Goal: Find specific page/section: Find specific page/section

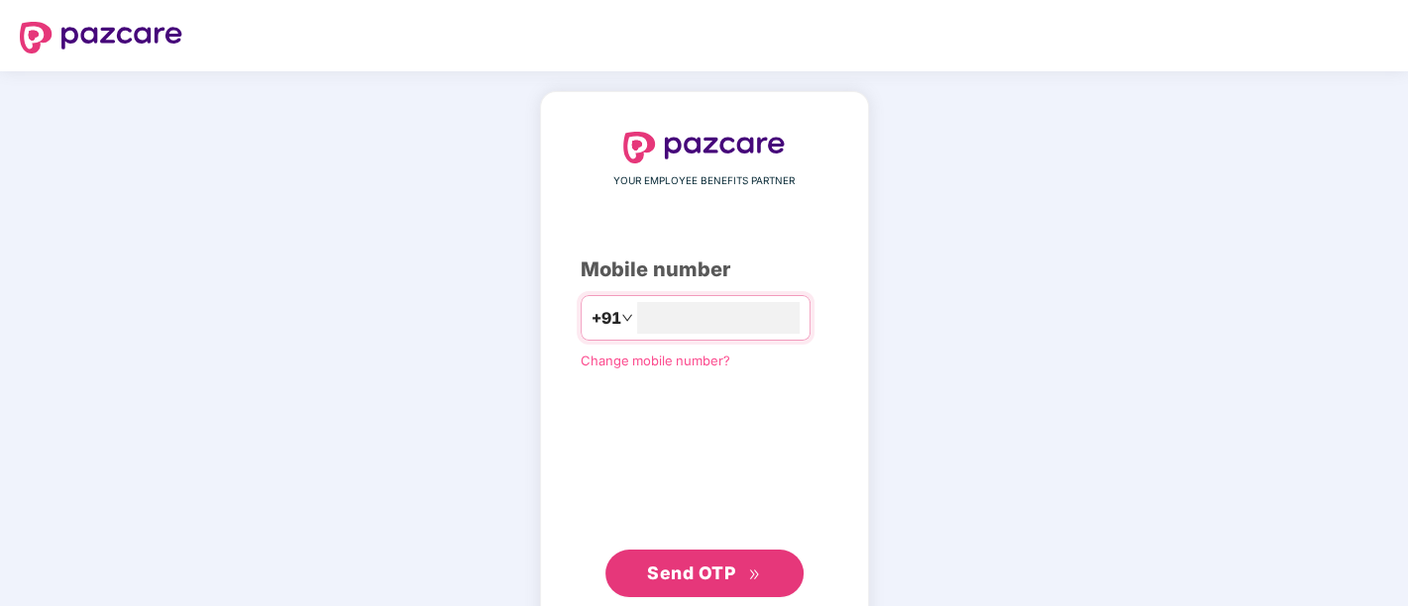
type input "**********"
click at [690, 555] on button "Send OTP" at bounding box center [704, 572] width 198 height 48
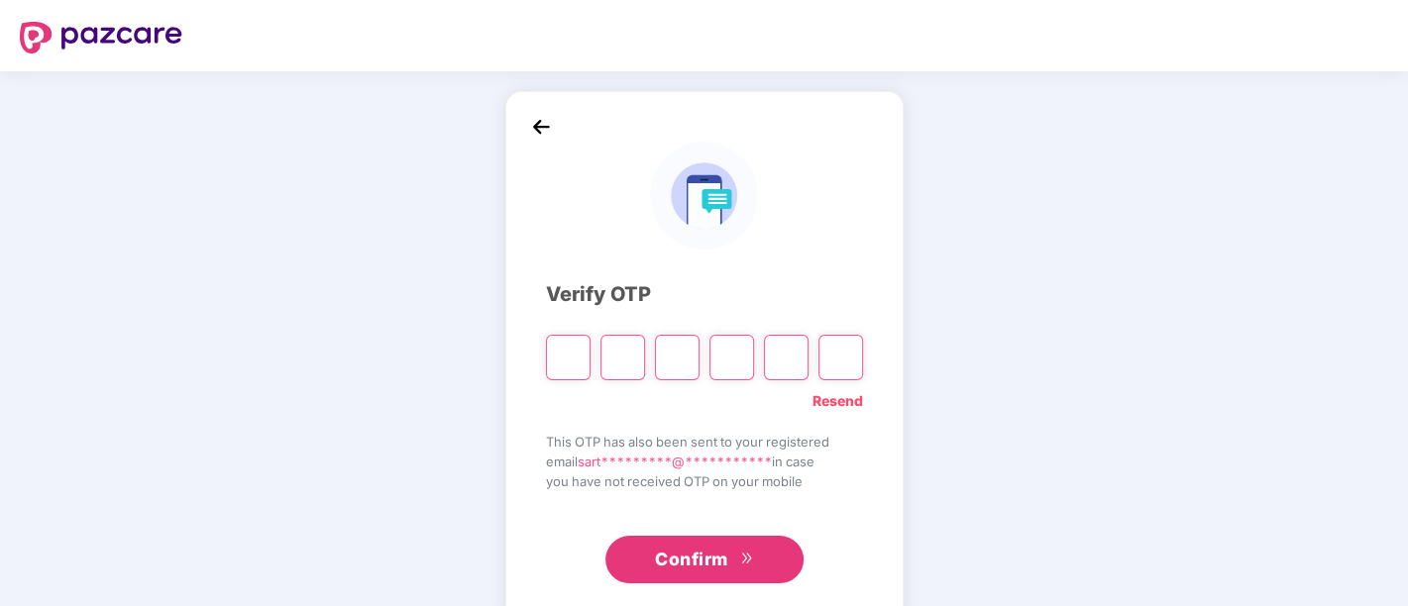
type input "*"
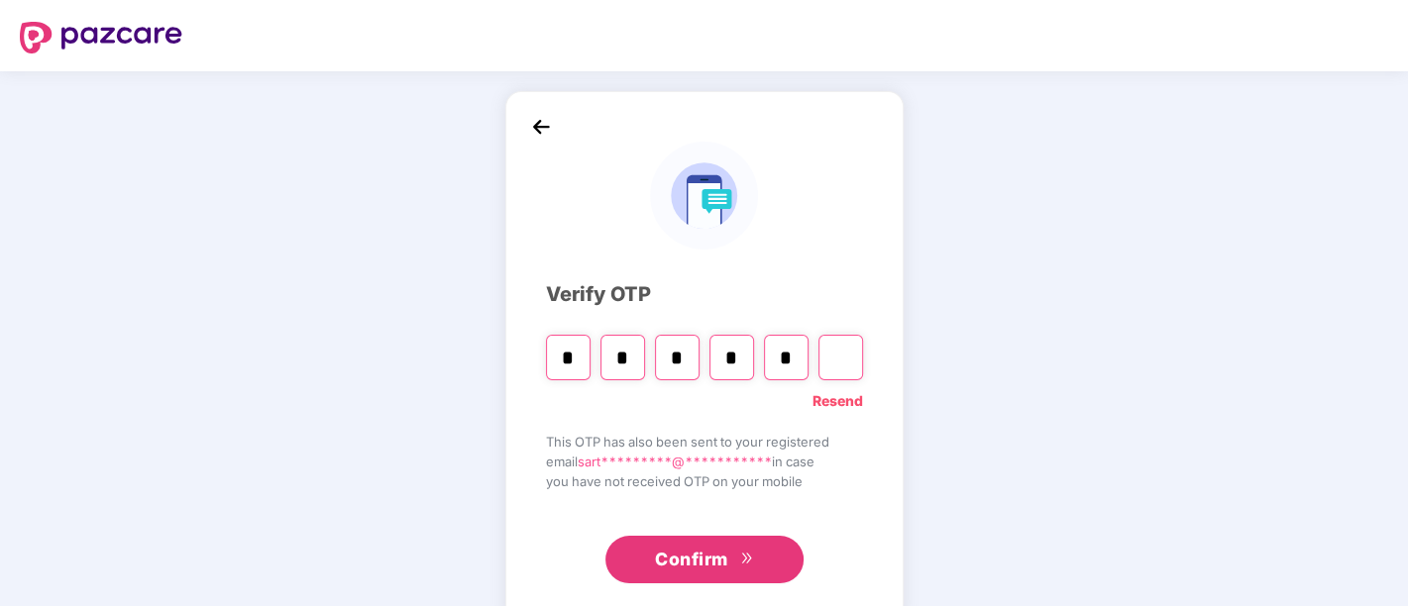
type input "*"
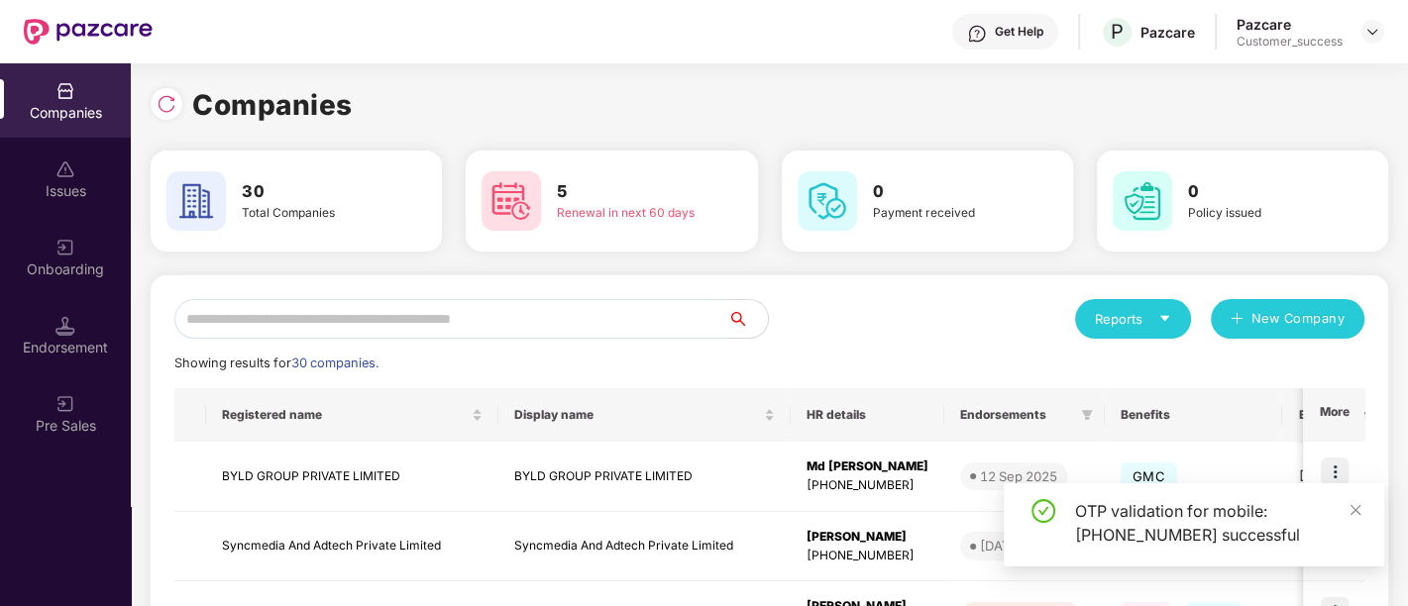
click at [461, 310] on input "text" at bounding box center [451, 319] width 554 height 40
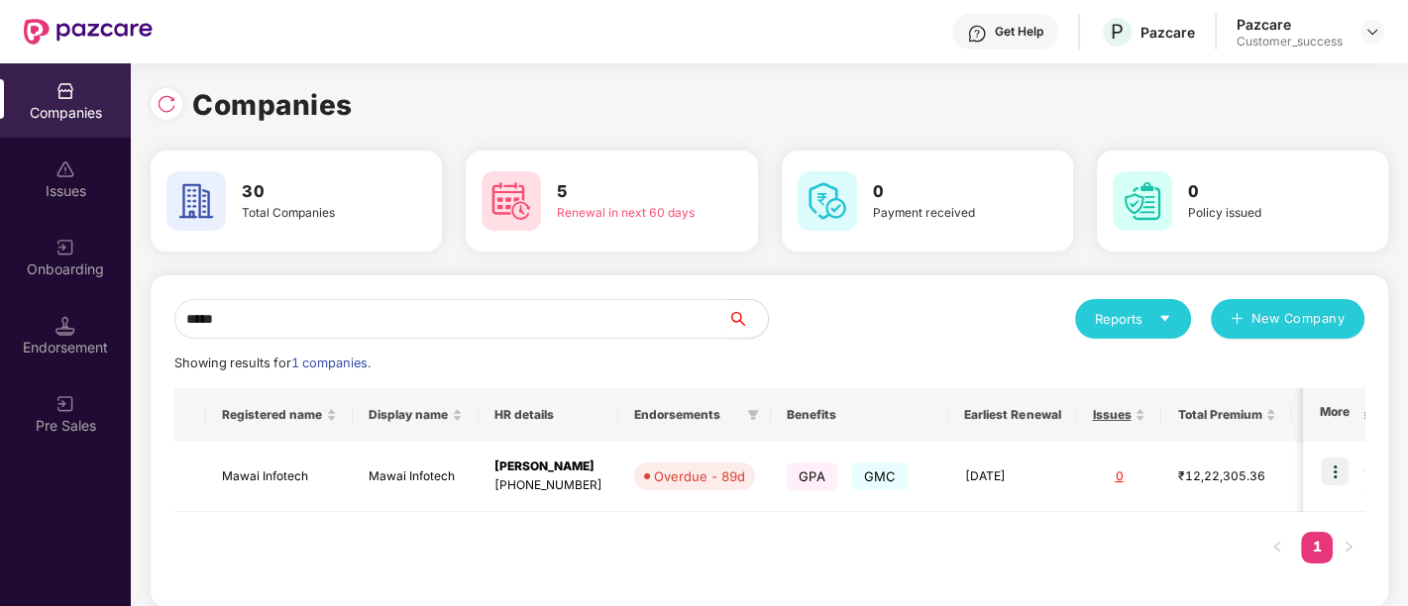
click at [936, 520] on div "Registered name Display name HR details Endorsements Benefits Earliest Renewal …" at bounding box center [769, 485] width 1190 height 195
drag, startPoint x: 628, startPoint y: 528, endPoint x: 168, endPoint y: 310, distance: 508.7
click at [168, 310] on div "***** Reports New Company Showing results for 1 companies. Registered name Disp…" at bounding box center [769, 441] width 1237 height 332
drag, startPoint x: 267, startPoint y: 321, endPoint x: 141, endPoint y: 328, distance: 127.0
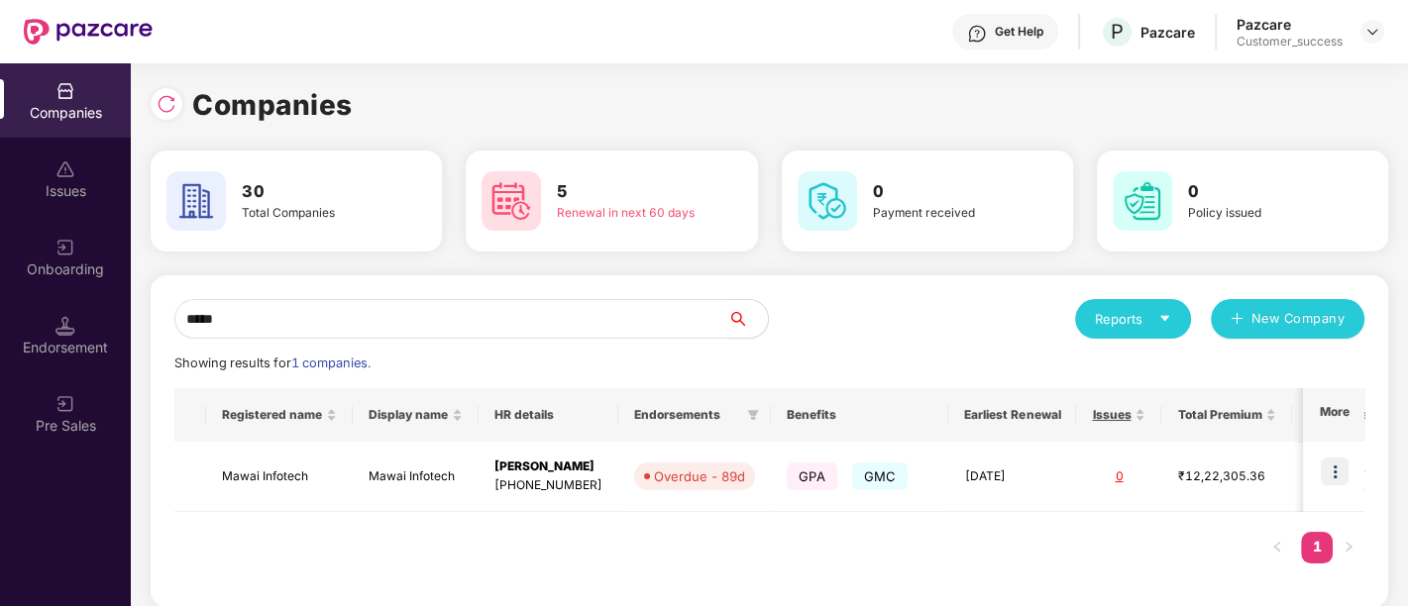
click at [141, 328] on div "Companies 30 Total Companies 5 Renewal in next 60 days 0 Payment received 0 Pol…" at bounding box center [769, 334] width 1277 height 543
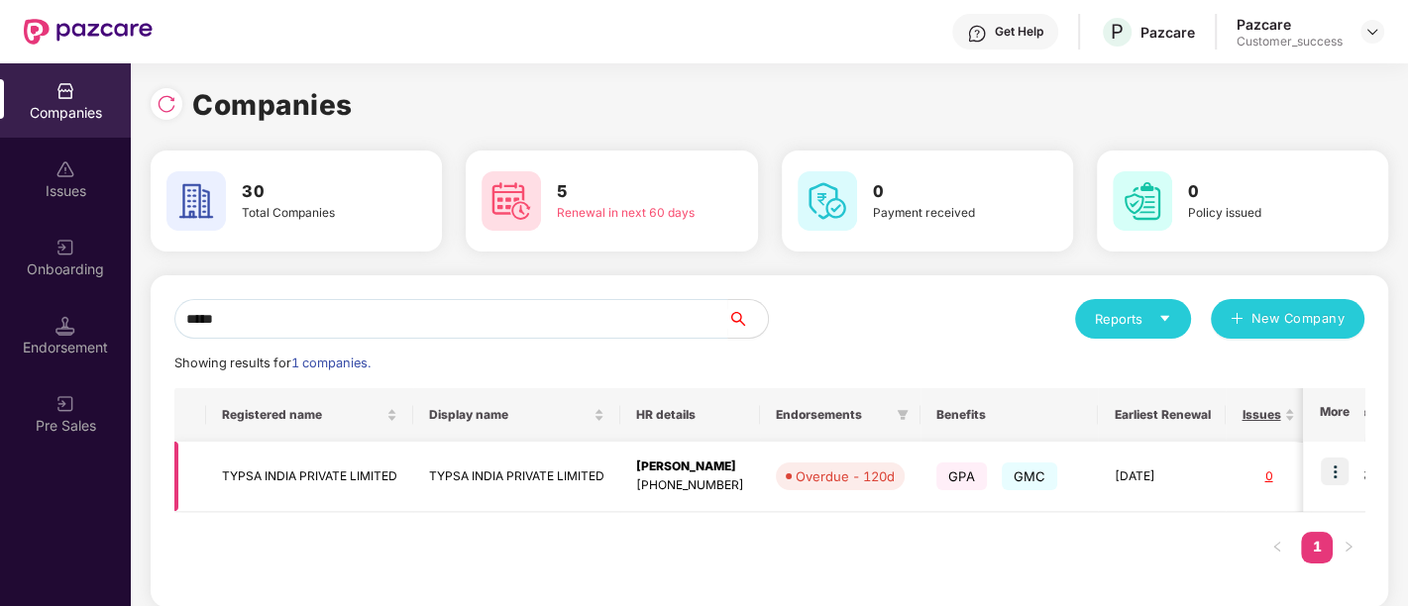
click at [1326, 473] on img at bounding box center [1334, 472] width 28 height 28
click at [836, 325] on div "Reports New Company" at bounding box center [1067, 319] width 595 height 40
click at [384, 315] on input "*****" at bounding box center [451, 319] width 554 height 40
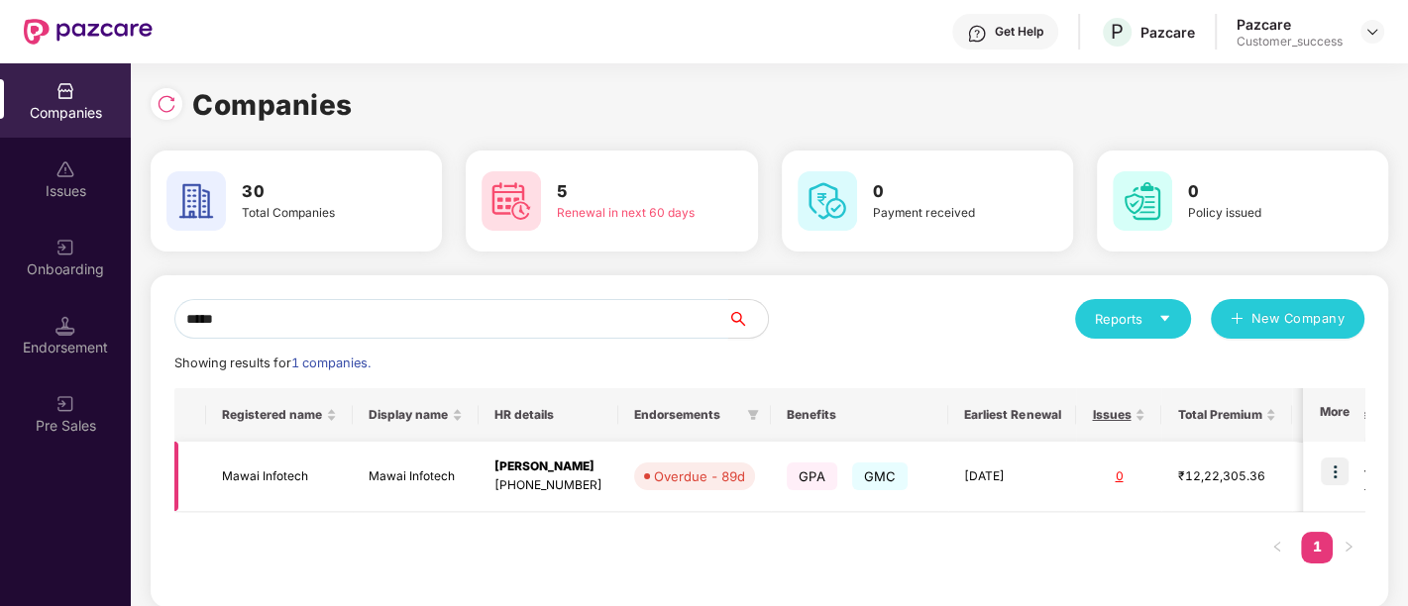
type input "*****"
click at [1339, 465] on img at bounding box center [1334, 472] width 28 height 28
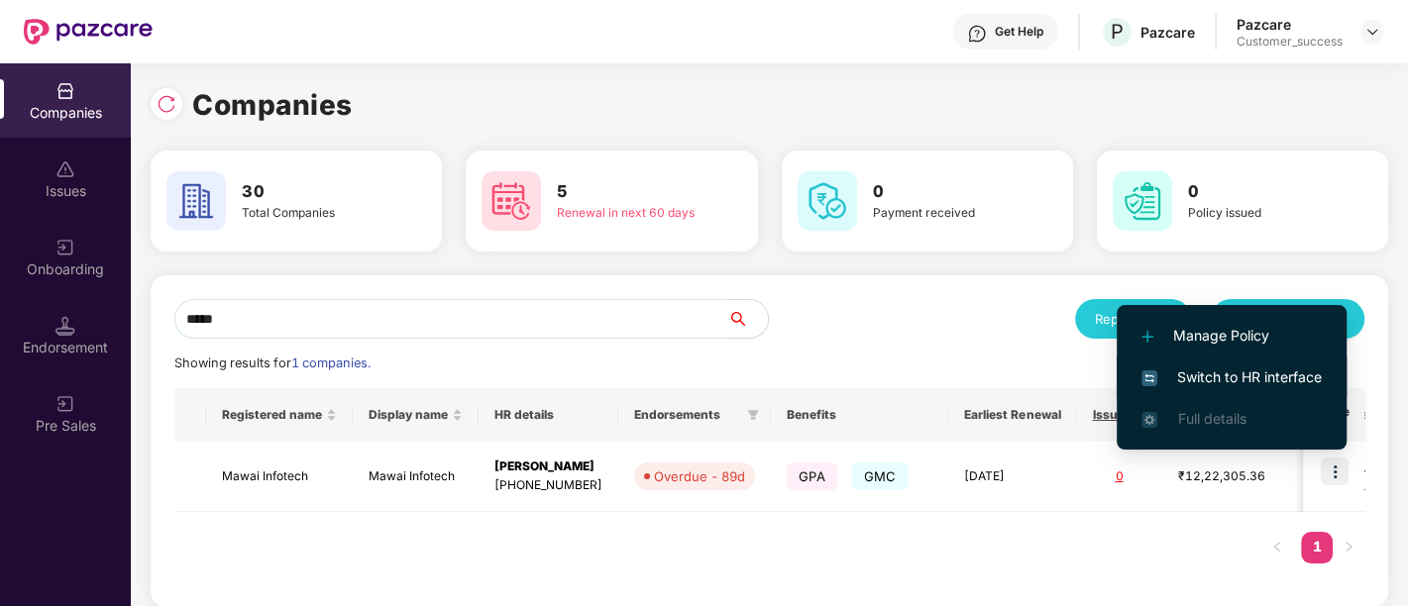
click at [1219, 384] on span "Switch to HR interface" at bounding box center [1231, 378] width 180 height 22
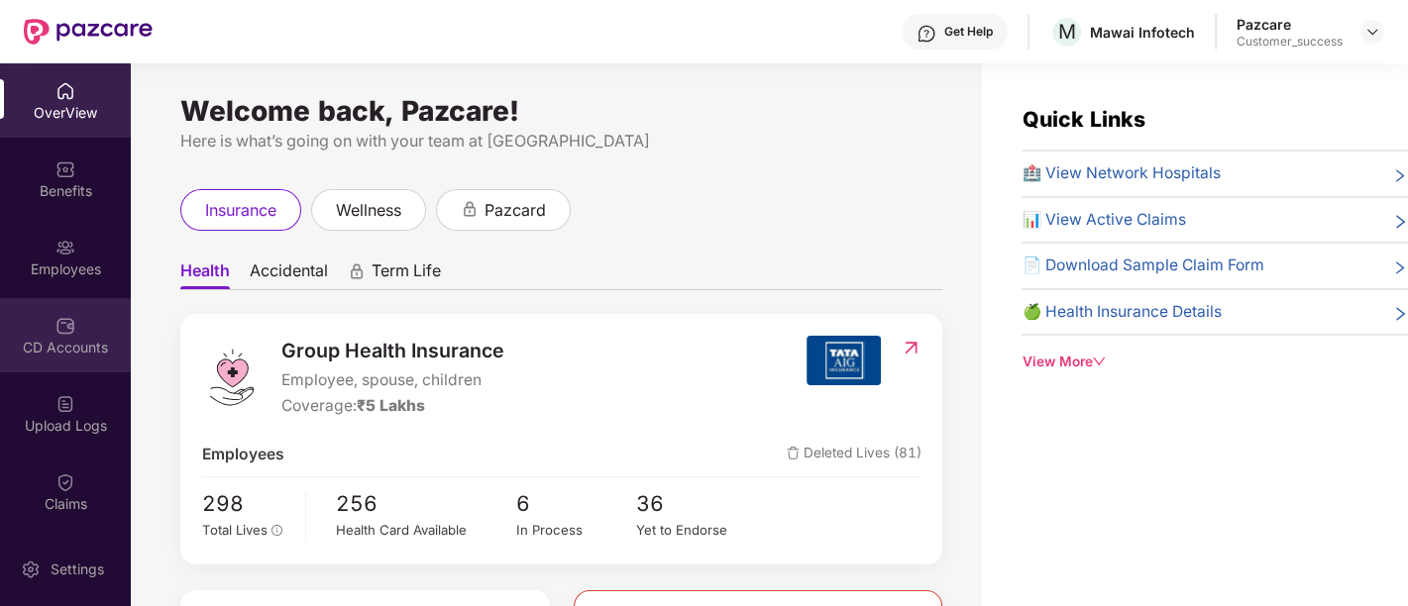
click at [62, 351] on div "CD Accounts" at bounding box center [65, 348] width 131 height 20
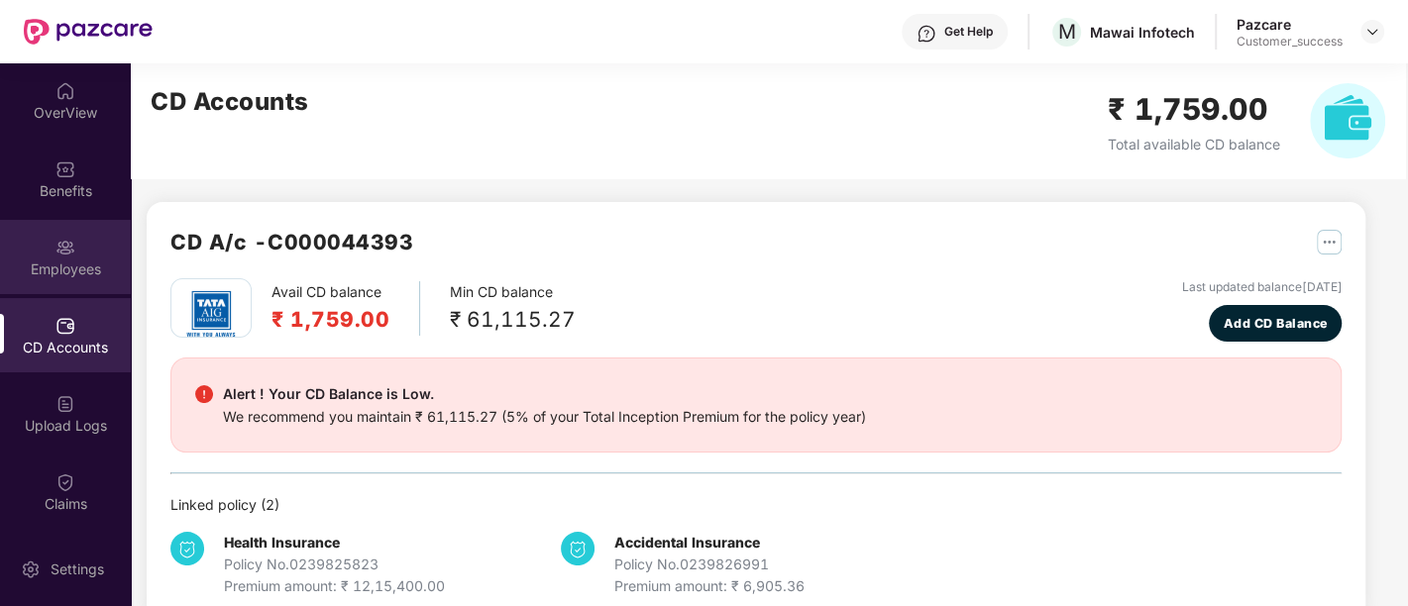
click at [66, 260] on div "Employees" at bounding box center [65, 270] width 131 height 20
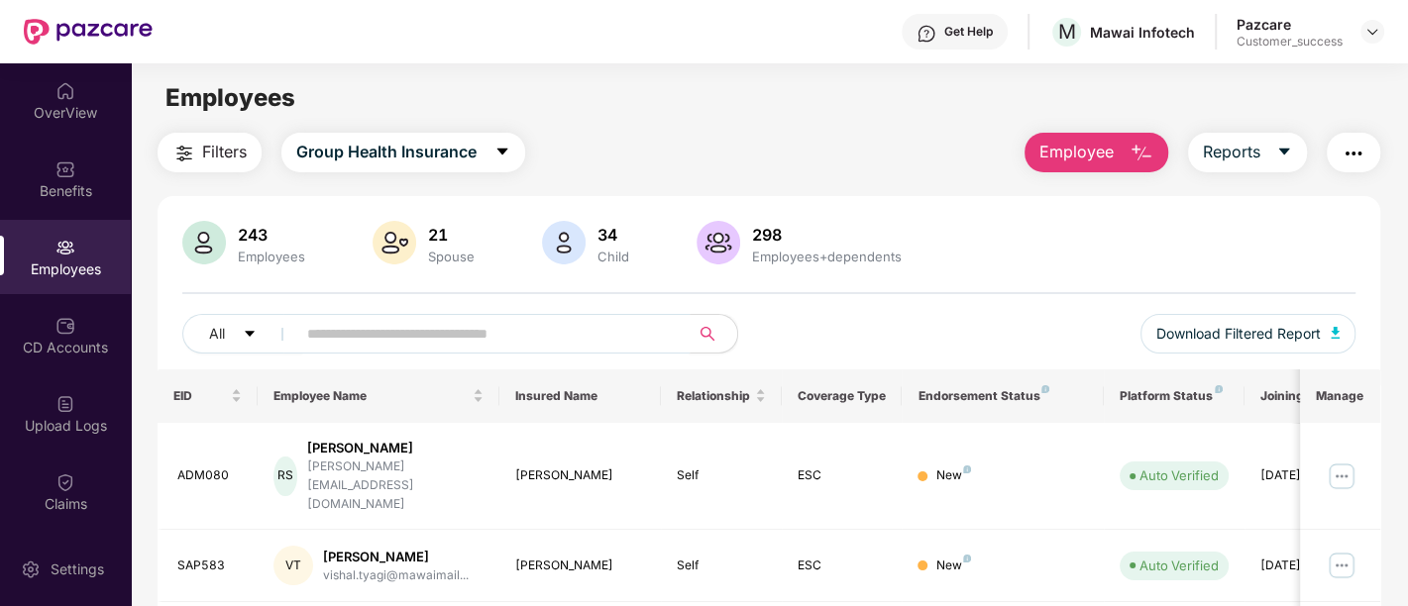
drag, startPoint x: 508, startPoint y: 335, endPoint x: 789, endPoint y: 340, distance: 281.4
click at [789, 340] on div "All Download Filtered Report" at bounding box center [768, 341] width 1173 height 55
click at [1358, 142] on img "button" at bounding box center [1353, 154] width 24 height 24
click at [767, 127] on main "Employees Filters Group Health Insurance Employee Reports 243 Employees 21 Spou…" at bounding box center [769, 366] width 1276 height 606
click at [90, 184] on div "Benefits" at bounding box center [65, 191] width 131 height 20
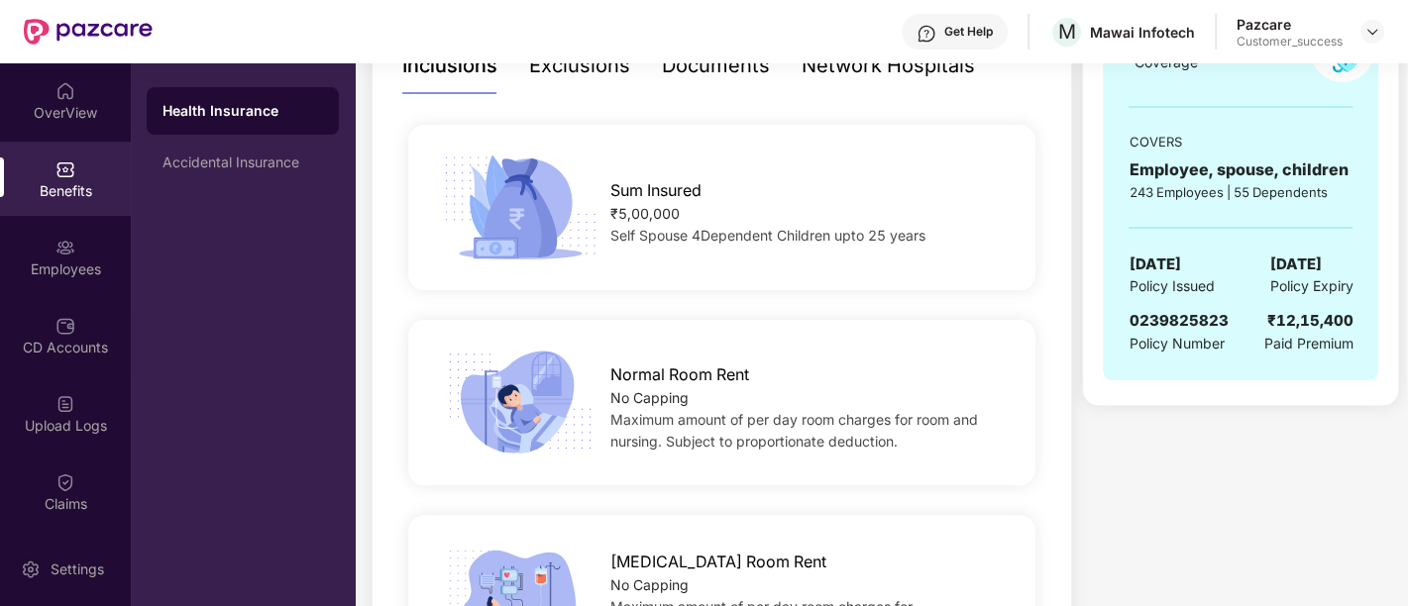
scroll to position [369, 0]
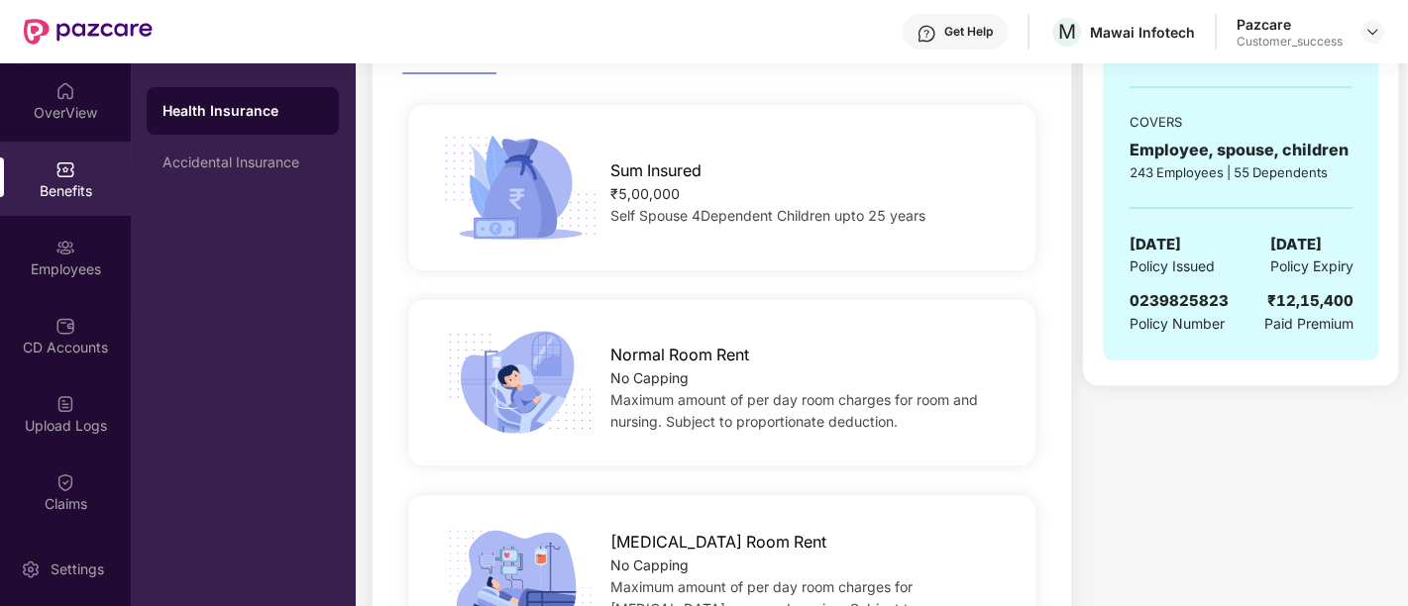
click at [1156, 303] on span "0239825823" at bounding box center [1177, 300] width 99 height 19
copy span "0239825823"
